Goal: Task Accomplishment & Management: Manage account settings

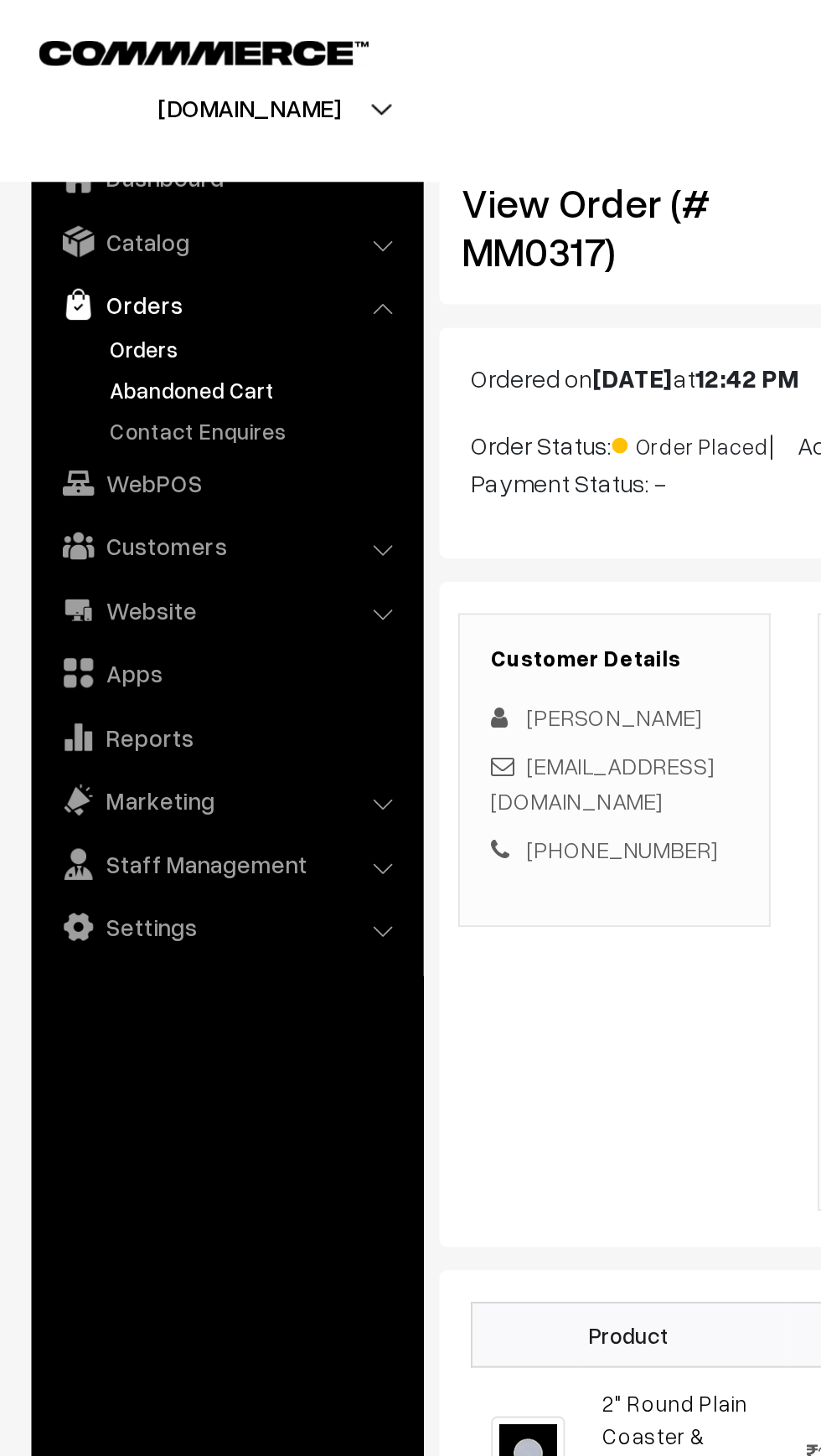
click at [83, 200] on link "Abandoned Cart" at bounding box center [137, 207] width 166 height 18
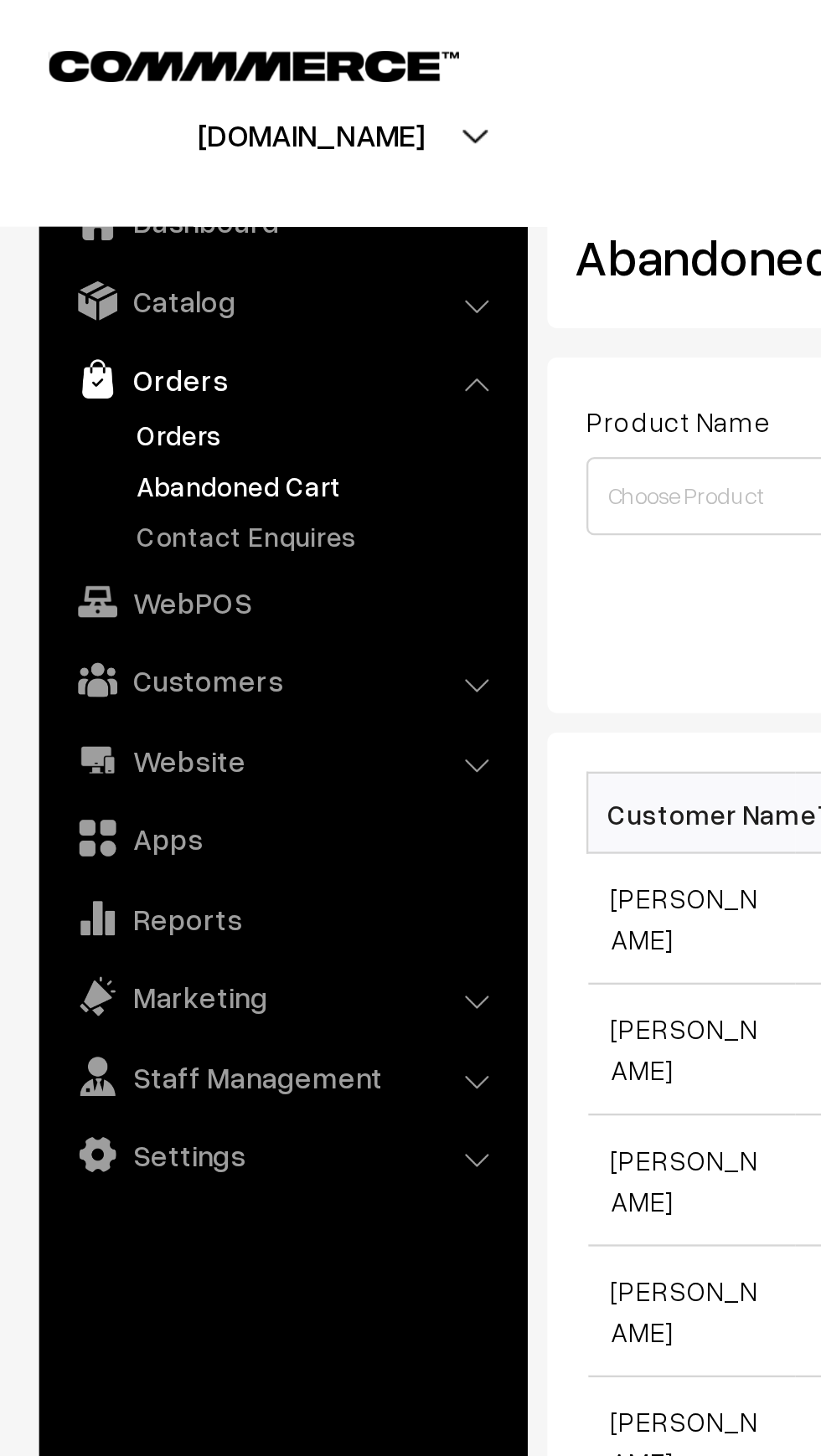
click at [81, 192] on link "Orders" at bounding box center [137, 186] width 166 height 18
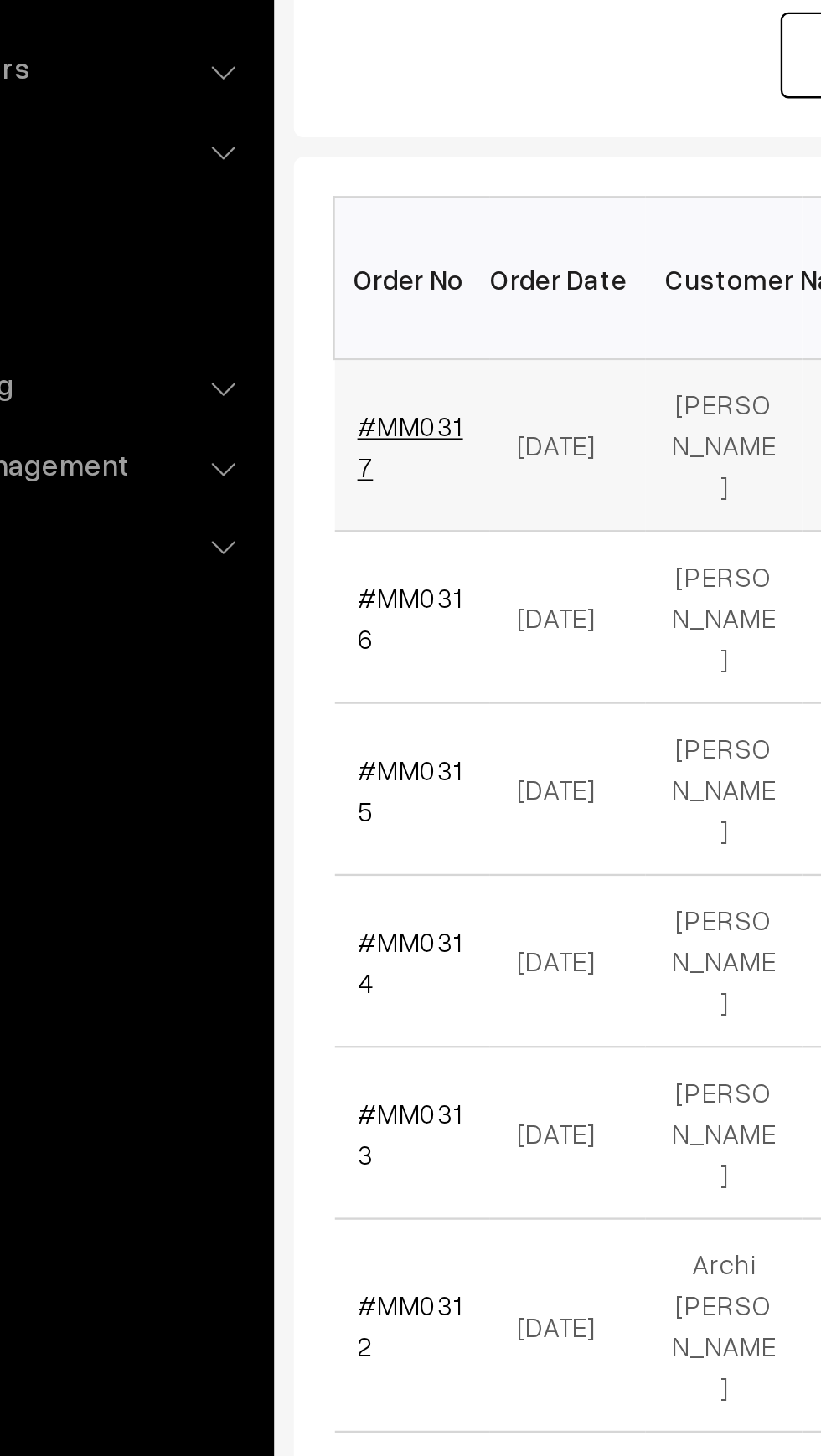
click at [303, 446] on link "#MM0317" at bounding box center [285, 454] width 46 height 32
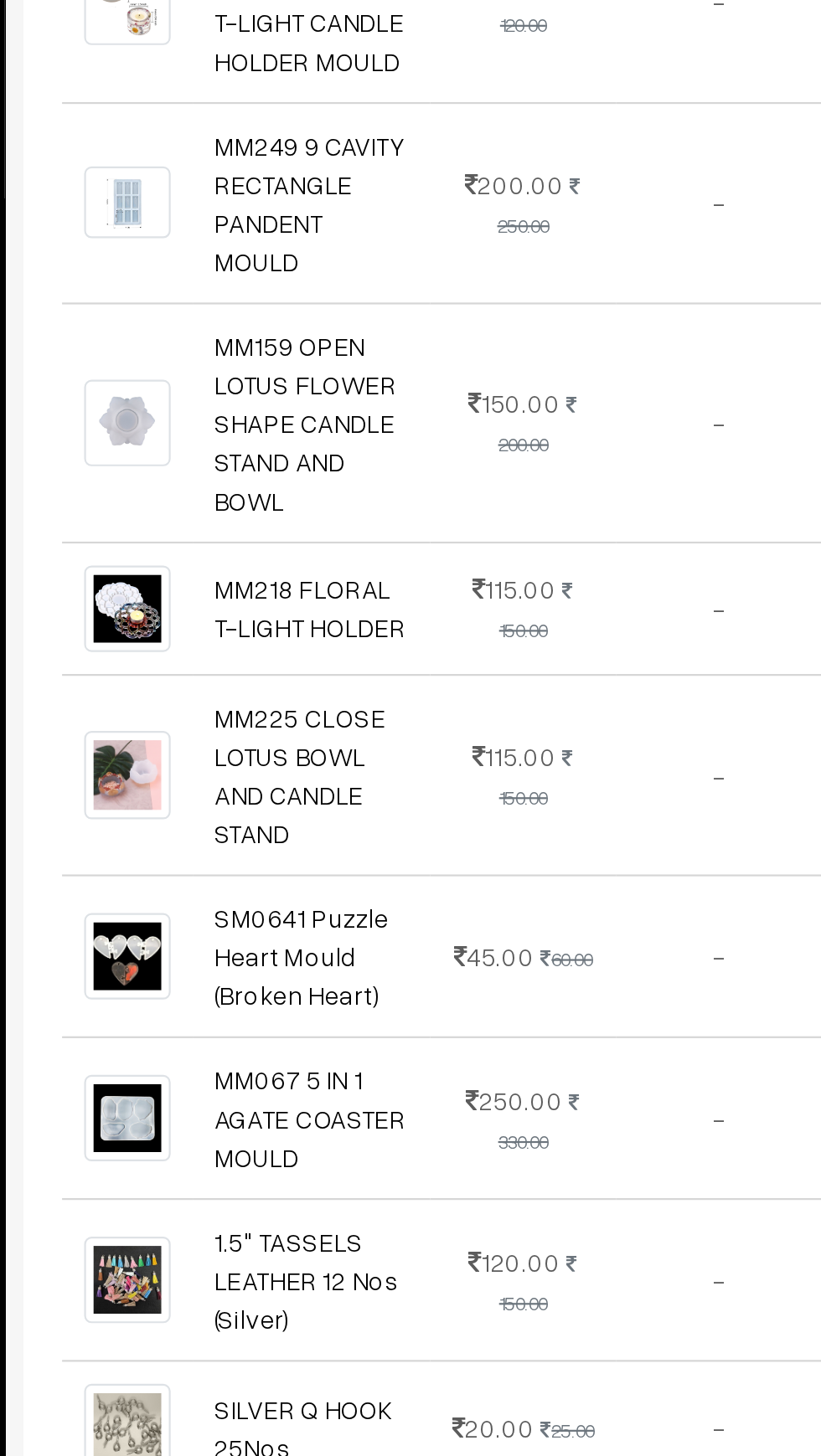
scroll to position [1405, 0]
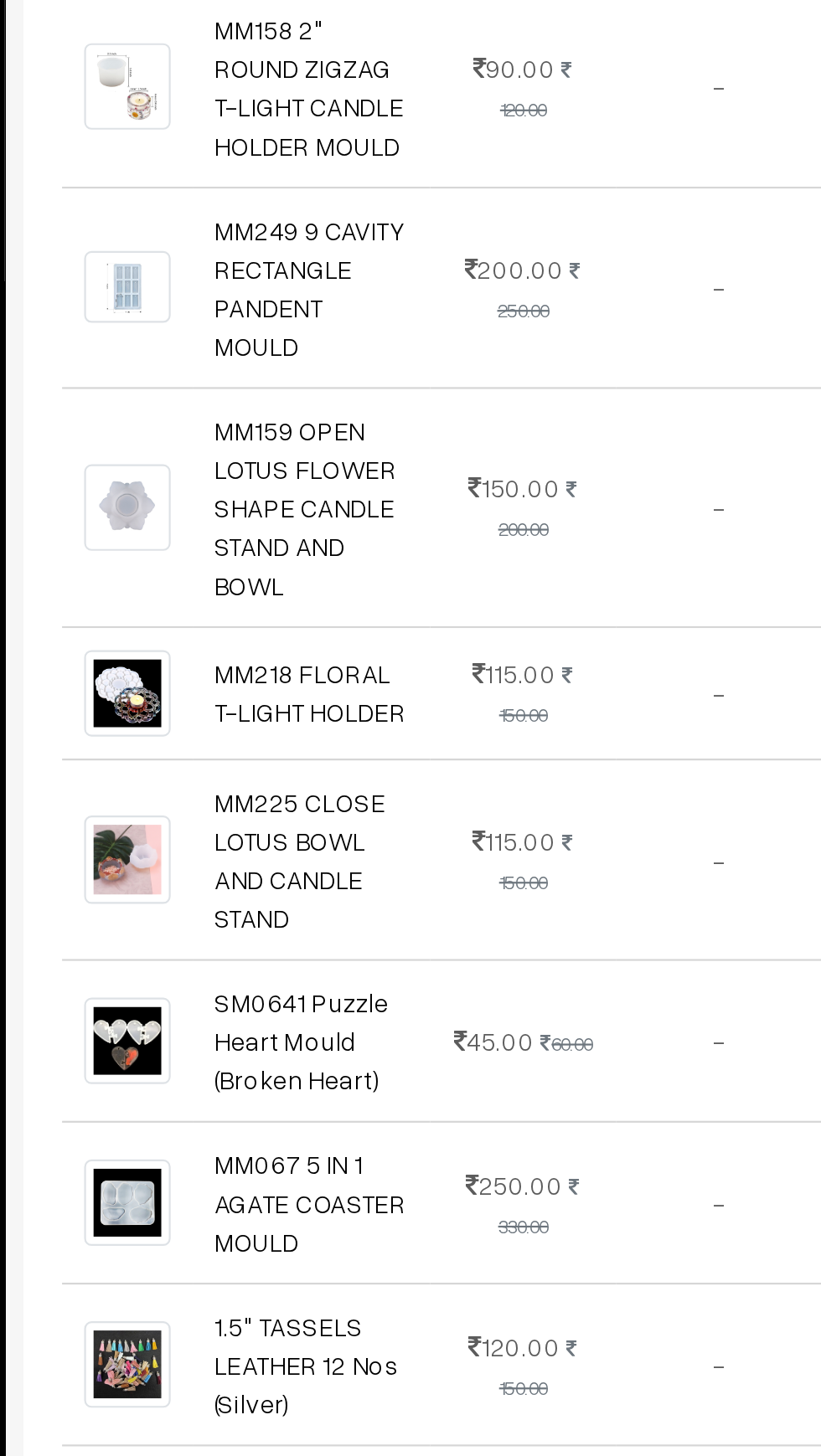
click at [223, 1088] on ul "Dashboard Catalog" at bounding box center [121, 757] width 209 height 1380
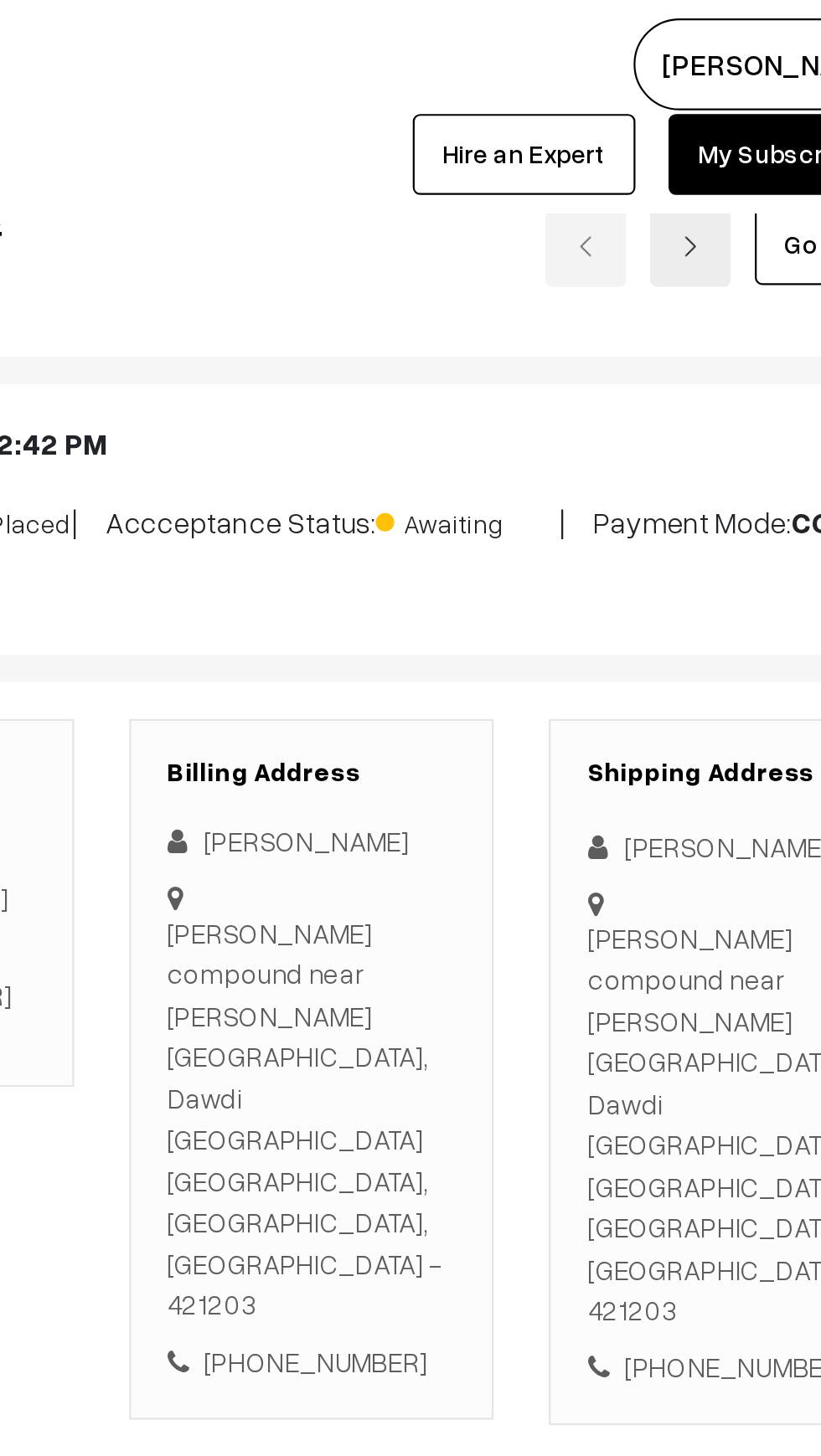
scroll to position [0, 0]
